Goal: Information Seeking & Learning: Learn about a topic

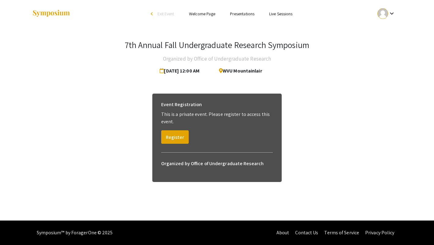
click at [248, 15] on link "Presentations" at bounding box center [242, 14] width 24 height 6
click at [272, 15] on link "Live Sessions" at bounding box center [280, 14] width 23 height 6
click at [389, 14] on mat-icon "keyboard_arrow_down" at bounding box center [391, 13] width 7 height 7
click at [389, 14] on div at bounding box center [217, 122] width 434 height 245
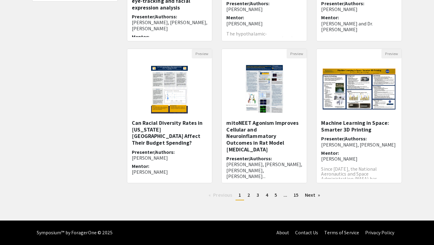
scroll to position [161, 0]
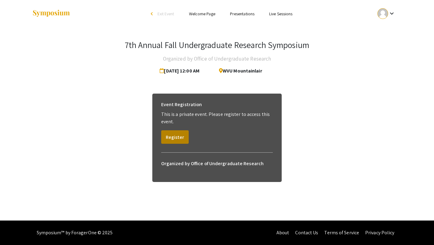
click at [179, 137] on button "Register" at bounding box center [175, 136] width 28 height 13
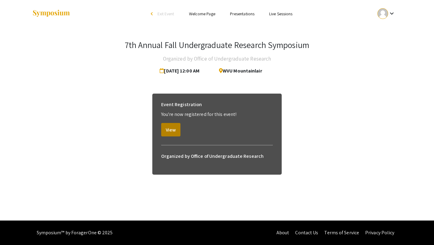
click at [172, 129] on button "View" at bounding box center [170, 129] width 19 height 13
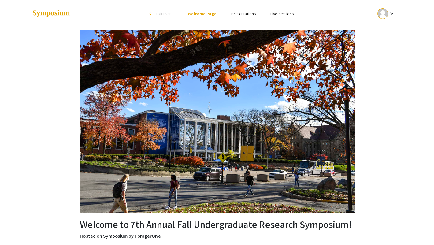
click at [237, 15] on link "Presentations" at bounding box center [243, 14] width 24 height 6
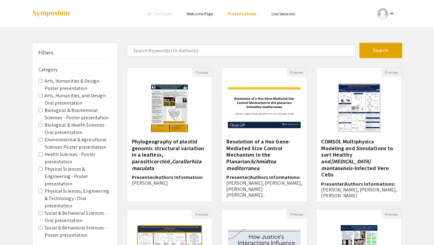
click at [285, 16] on link "Live Sessions" at bounding box center [283, 14] width 23 height 6
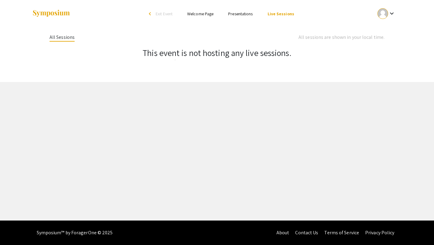
click at [244, 15] on link "Presentations" at bounding box center [240, 14] width 24 height 6
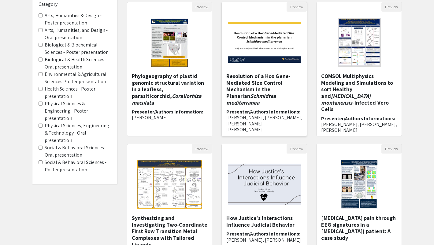
scroll to position [66, 0]
